Goal: Check status: Check status

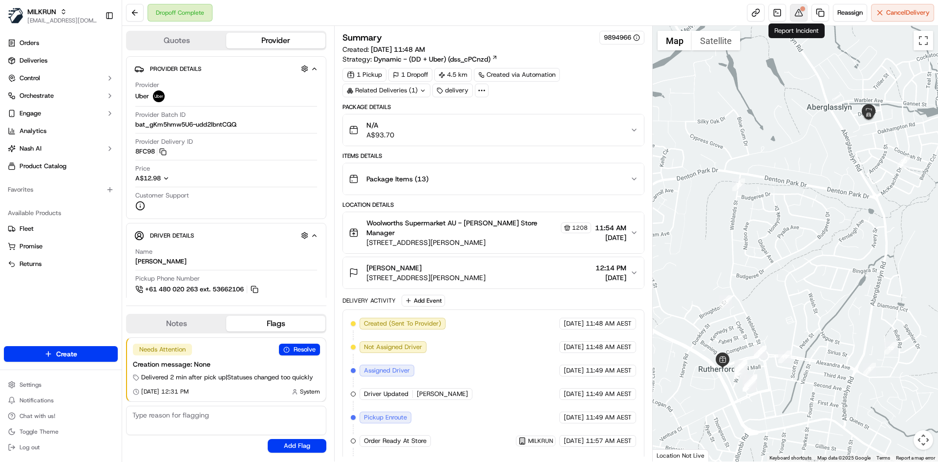
click at [790, 11] on button at bounding box center [799, 13] width 18 height 18
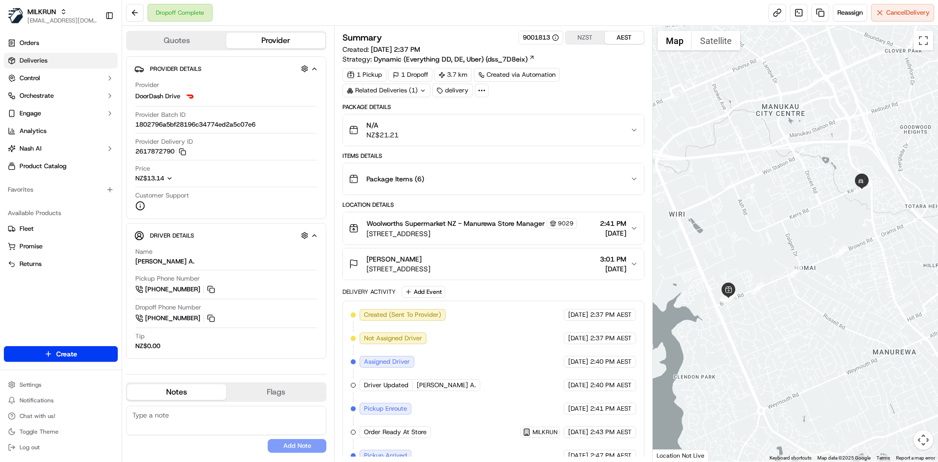
click at [59, 65] on link "Deliveries" at bounding box center [61, 61] width 114 height 16
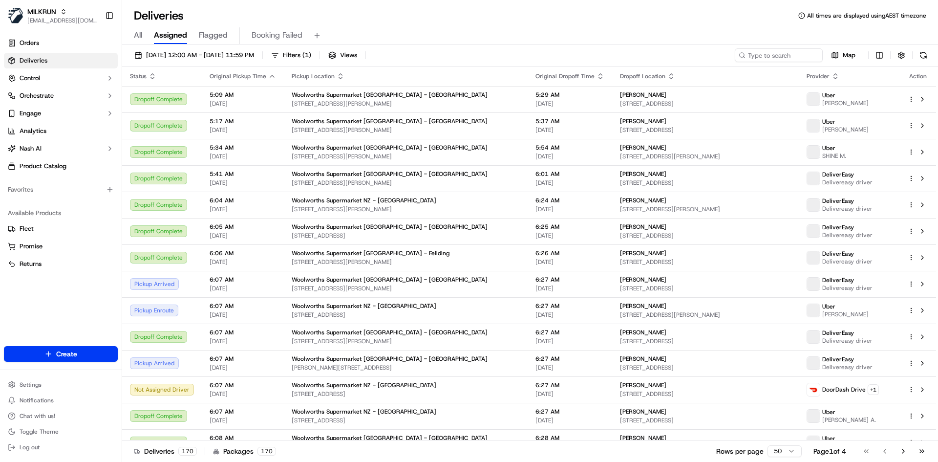
click at [146, 36] on div "All Assigned Flagged Booking Failed" at bounding box center [530, 35] width 816 height 17
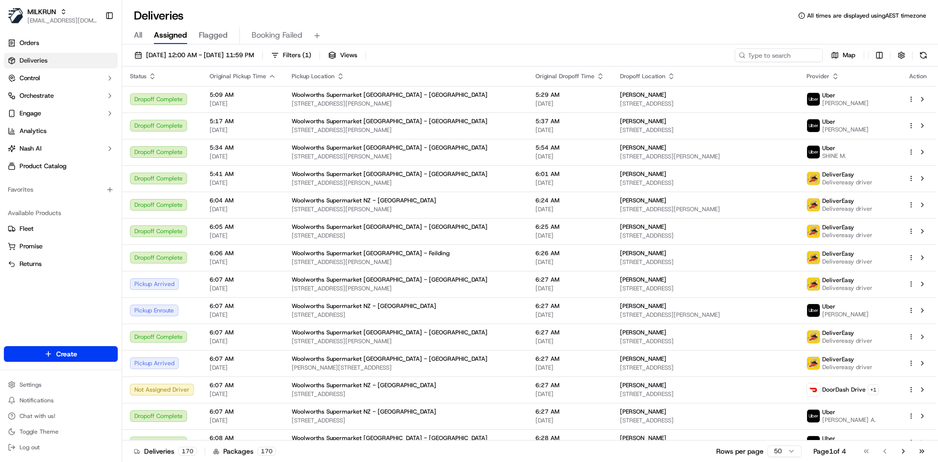
click at [144, 36] on div "All Assigned Flagged Booking Failed" at bounding box center [530, 35] width 816 height 17
click at [142, 36] on span "All" at bounding box center [138, 35] width 8 height 12
click at [783, 63] on div "18/09/2025 12:00 AM - 18/09/2025 11:59 PM Filters Views Map" at bounding box center [530, 57] width 816 height 18
click at [789, 56] on input at bounding box center [763, 55] width 117 height 14
paste input "Sarona Mamaia"
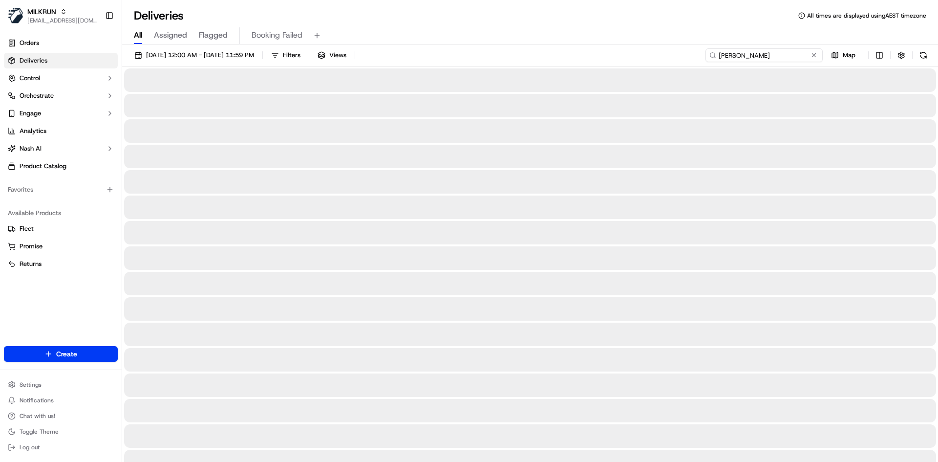
type input "Sarona Mamaia"
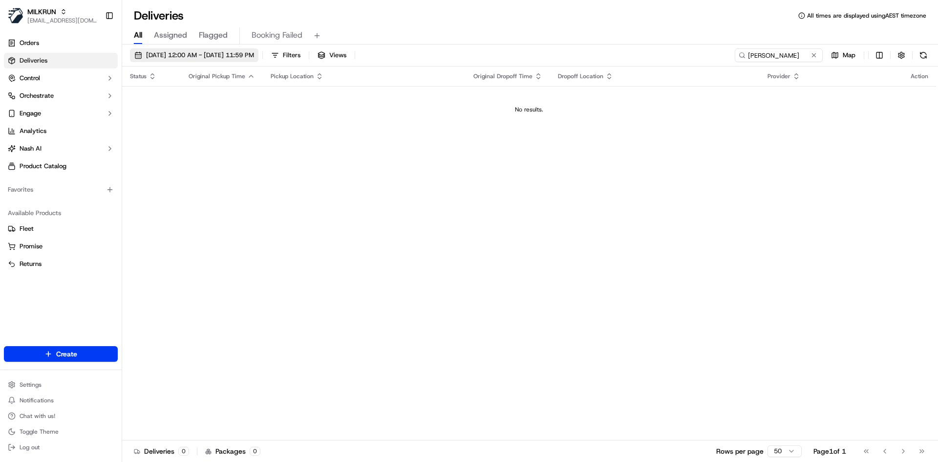
click at [253, 56] on span "18/09/2025 12:00 AM - 18/09/2025 11:59 PM" at bounding box center [200, 55] width 108 height 9
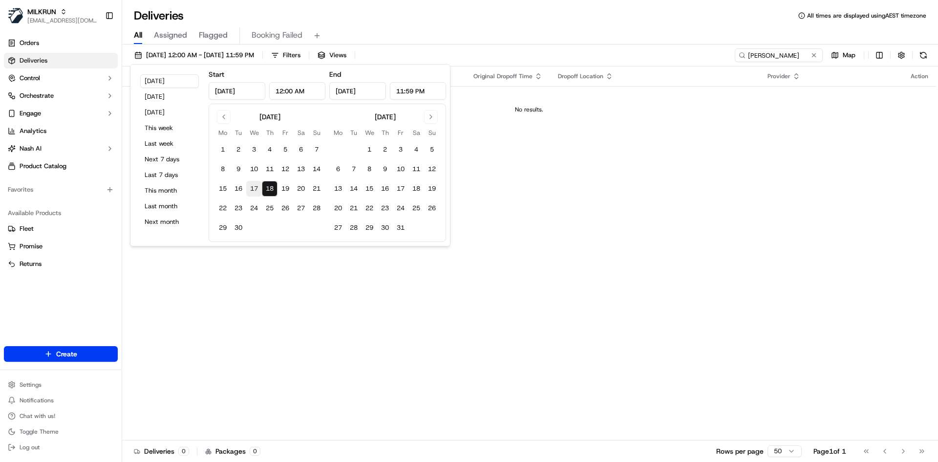
click at [248, 186] on button "17" at bounding box center [254, 189] width 16 height 16
type input "Sep 17, 2025"
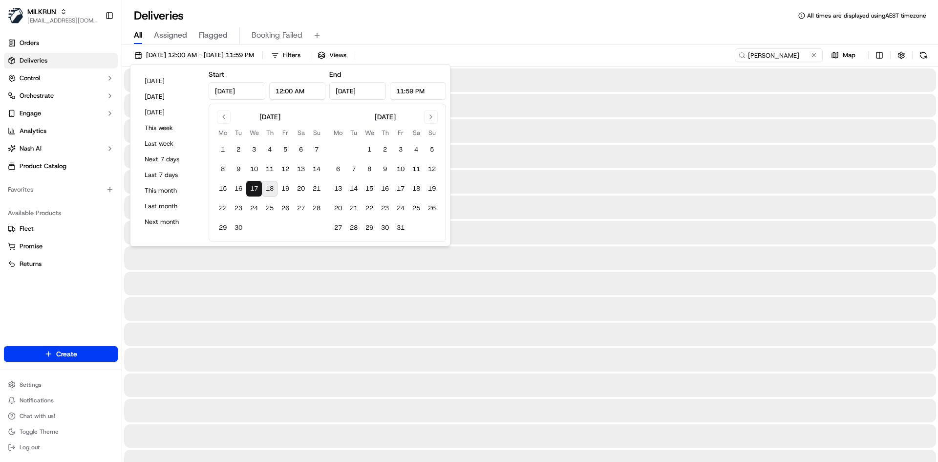
click at [515, 31] on div "All Assigned Flagged Booking Failed" at bounding box center [530, 35] width 816 height 17
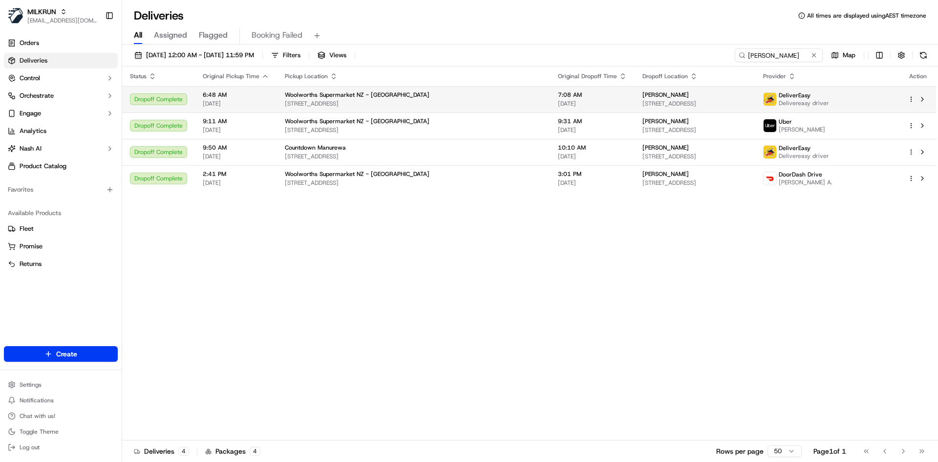
click at [734, 105] on span "Unit 2/5 Wallson Crescent, Wiri, Auckland 2104, NZ" at bounding box center [694, 104] width 105 height 8
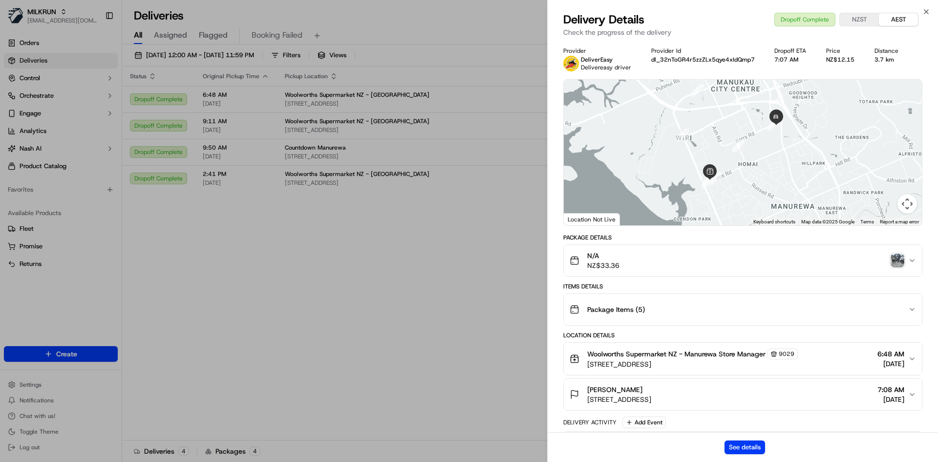
click at [902, 262] on img "button" at bounding box center [897, 260] width 14 height 14
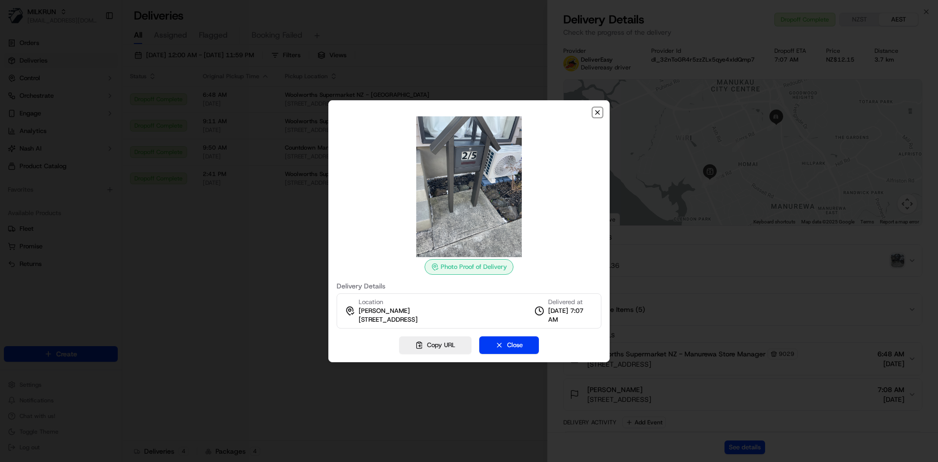
click at [595, 114] on icon "button" at bounding box center [597, 112] width 8 height 8
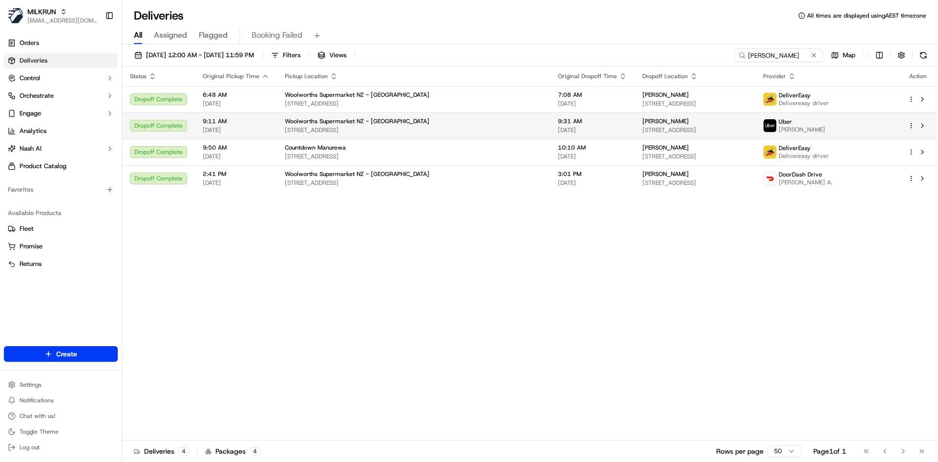
click at [747, 127] on span "Unit 2/5 Wallson Crescent, Wiri, Auckland 2104, NZ" at bounding box center [694, 130] width 105 height 8
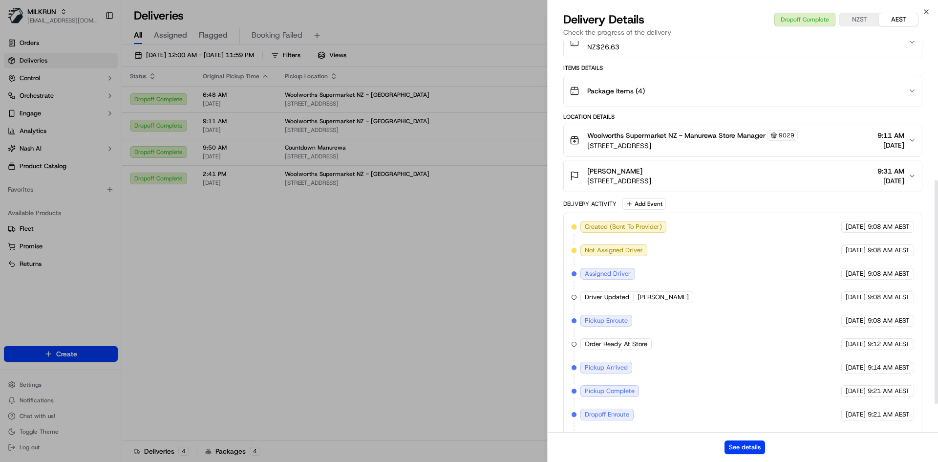
scroll to position [291, 0]
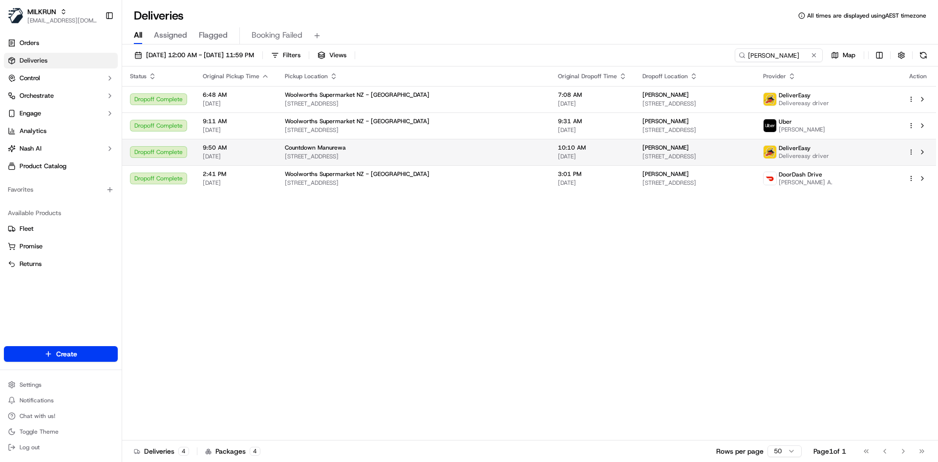
click at [747, 156] on span "Unit 2/5 Wallson Crescent, Wiri, Auckland 2104, New Zealand" at bounding box center [694, 156] width 105 height 8
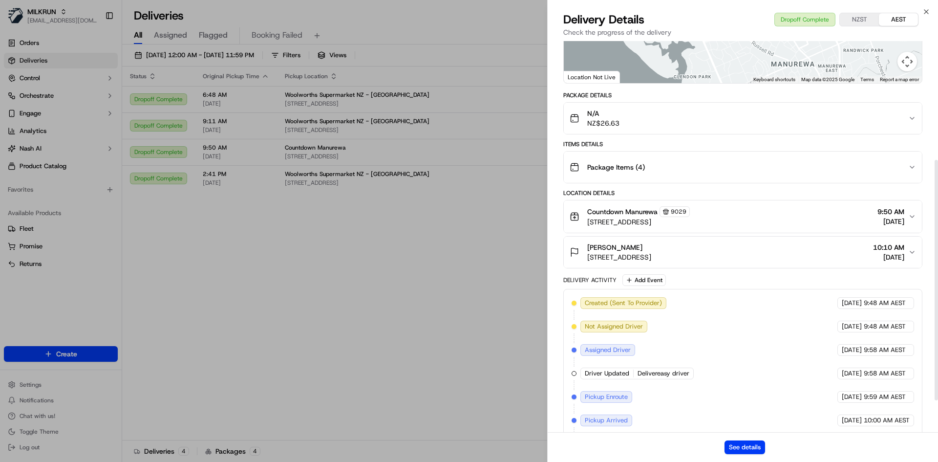
scroll to position [244, 0]
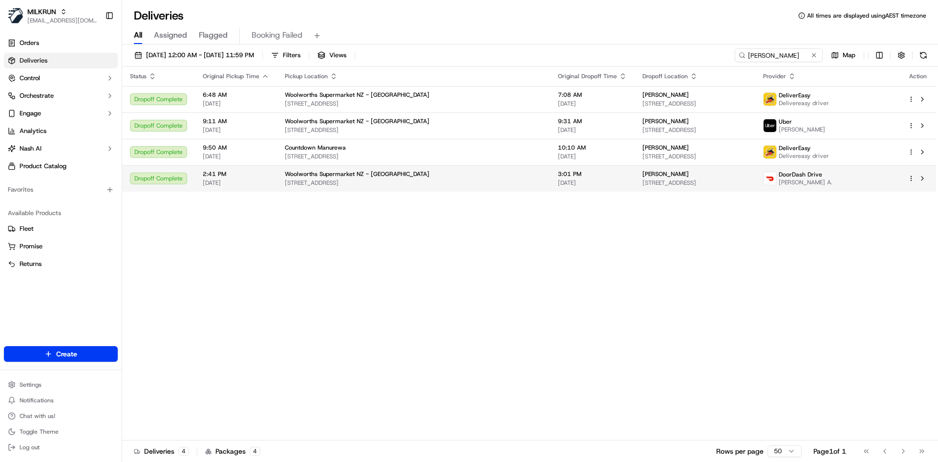
click at [747, 177] on div "Sarona Mamaia" at bounding box center [694, 174] width 105 height 8
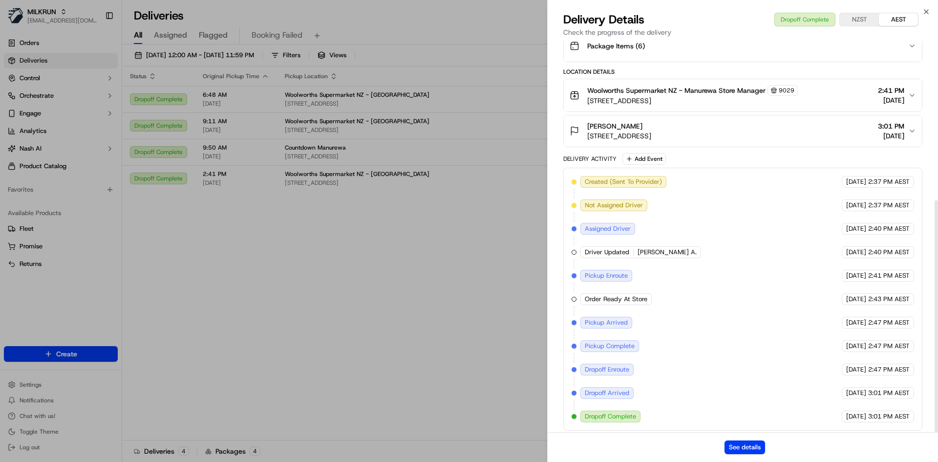
scroll to position [268, 0]
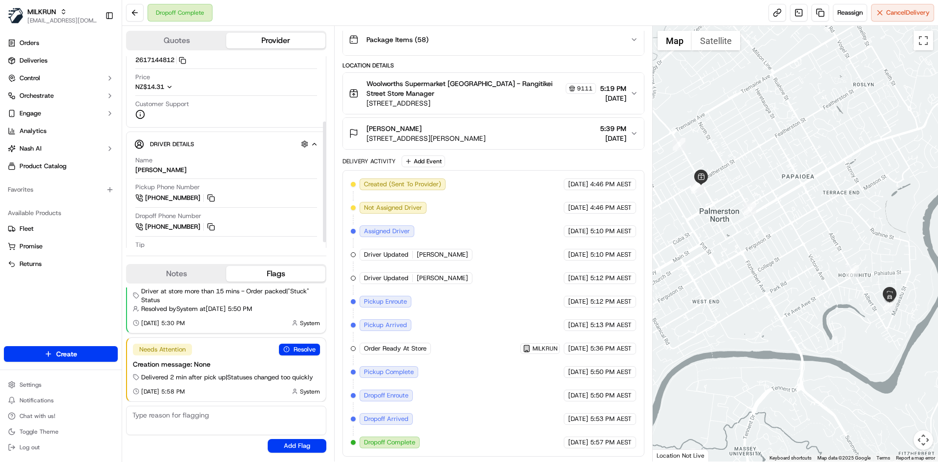
scroll to position [113, 0]
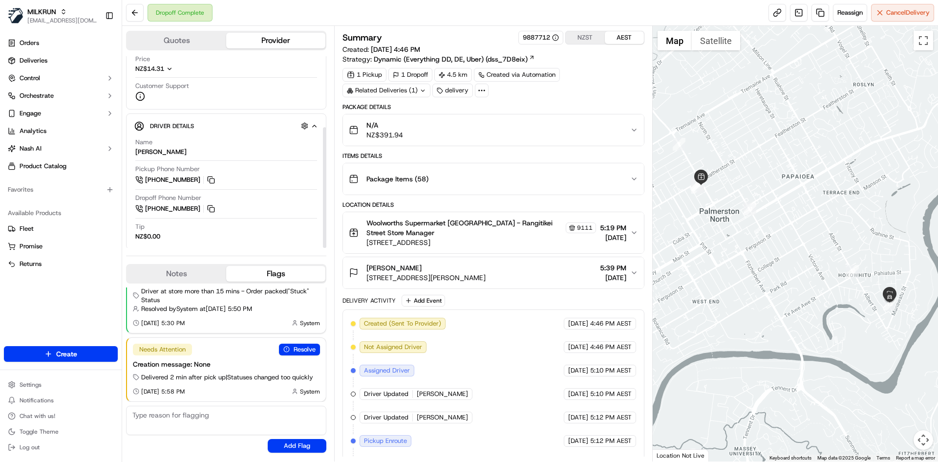
scroll to position [113, 0]
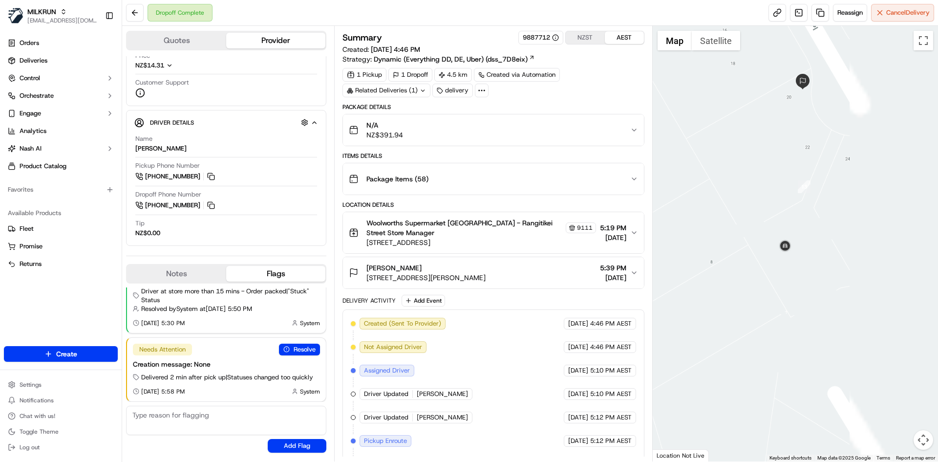
drag, startPoint x: 876, startPoint y: 240, endPoint x: 614, endPoint y: 253, distance: 262.1
click at [614, 253] on div "Quotes Provider Provider Details Hidden ( 3 ) Provider DoorDash Drive Provider …" at bounding box center [530, 243] width 816 height 435
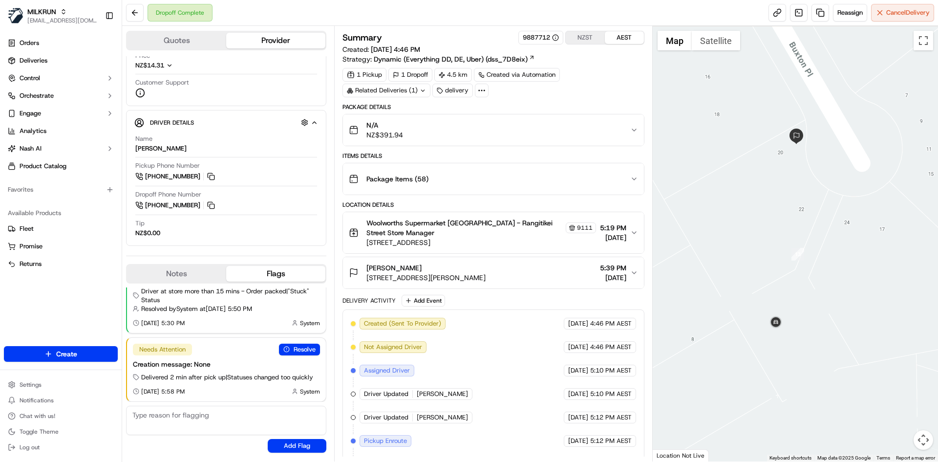
drag, startPoint x: 802, startPoint y: 258, endPoint x: 802, endPoint y: 267, distance: 9.3
click at [802, 267] on div at bounding box center [796, 243] width 286 height 435
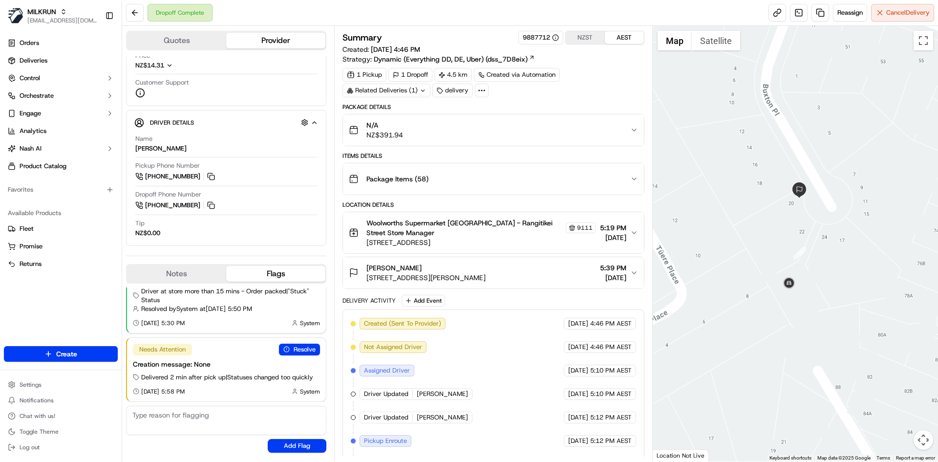
drag, startPoint x: 366, startPoint y: 281, endPoint x: 561, endPoint y: 281, distance: 194.9
click at [561, 281] on div "terehia jones 24 Buxton Place, Hokowhitu, Manawatū-Whanganui 4410, NZ 5:39 PM 1…" at bounding box center [489, 273] width 281 height 20
drag, startPoint x: 772, startPoint y: 212, endPoint x: 796, endPoint y: 207, distance: 24.4
click at [796, 207] on div at bounding box center [796, 243] width 286 height 435
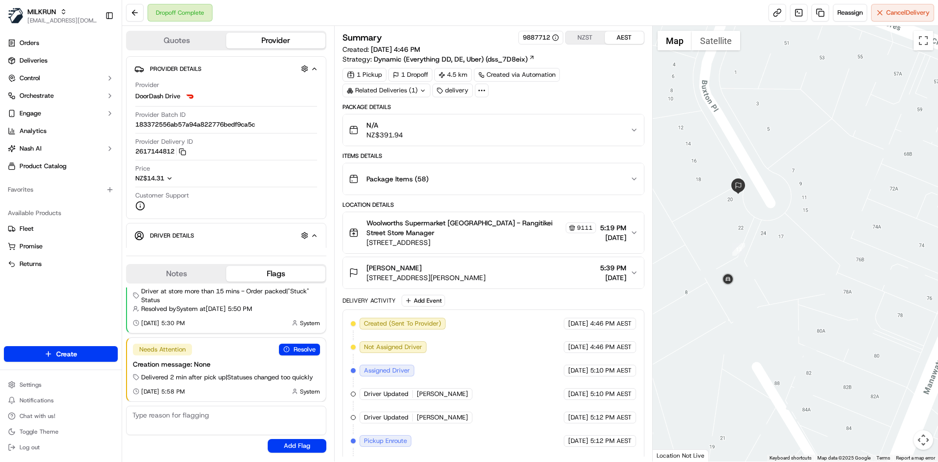
click at [486, 265] on div "terehia jones" at bounding box center [425, 268] width 119 height 10
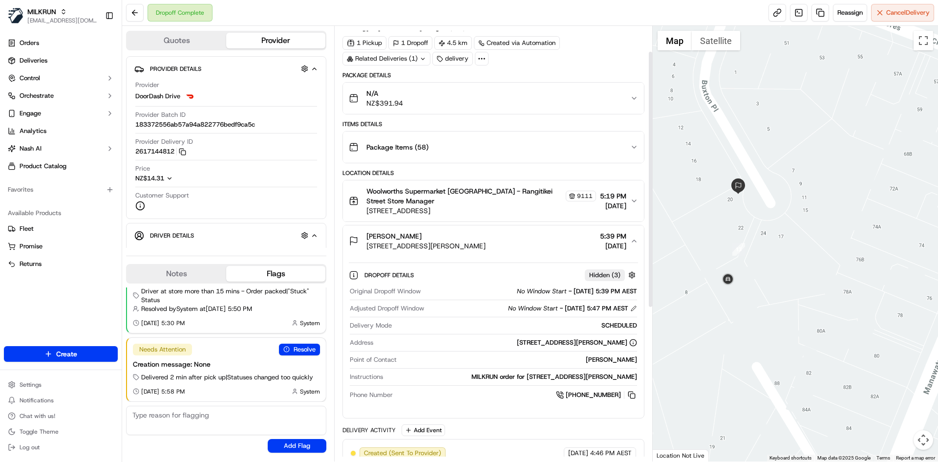
scroll to position [49, 0]
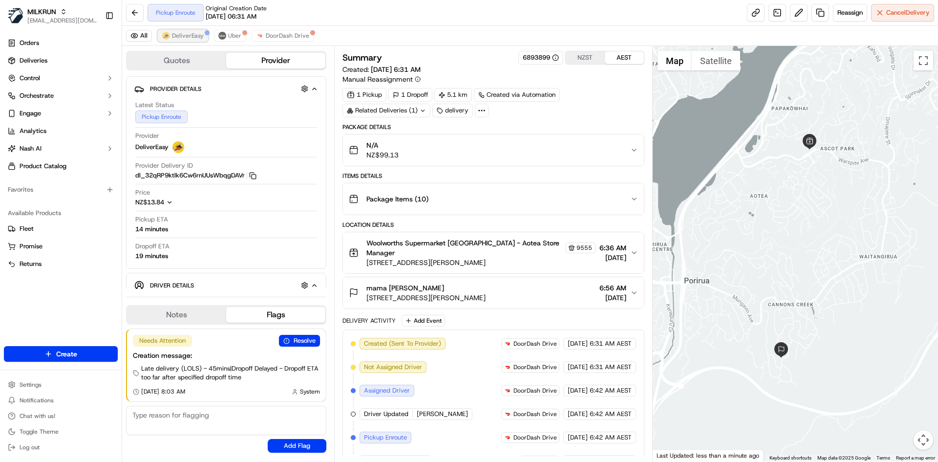
click at [185, 34] on span "DeliverEasy" at bounding box center [188, 36] width 32 height 8
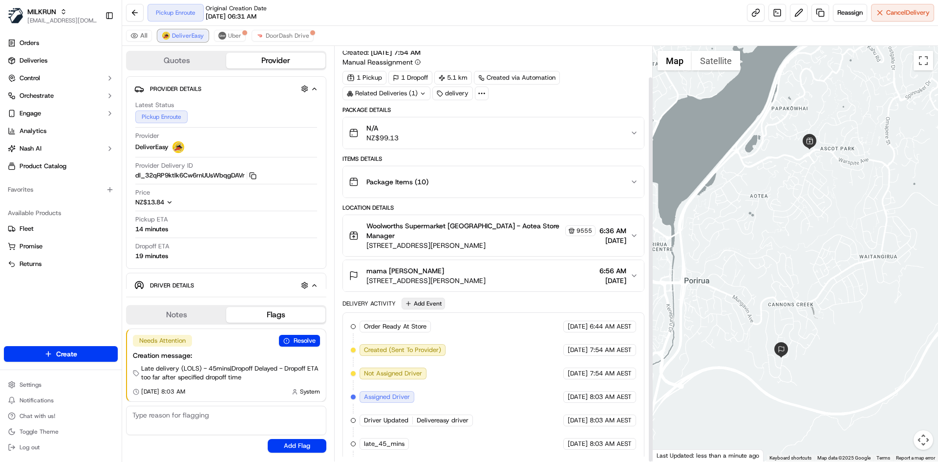
scroll to position [33, 0]
